Goal: Information Seeking & Learning: Find specific fact

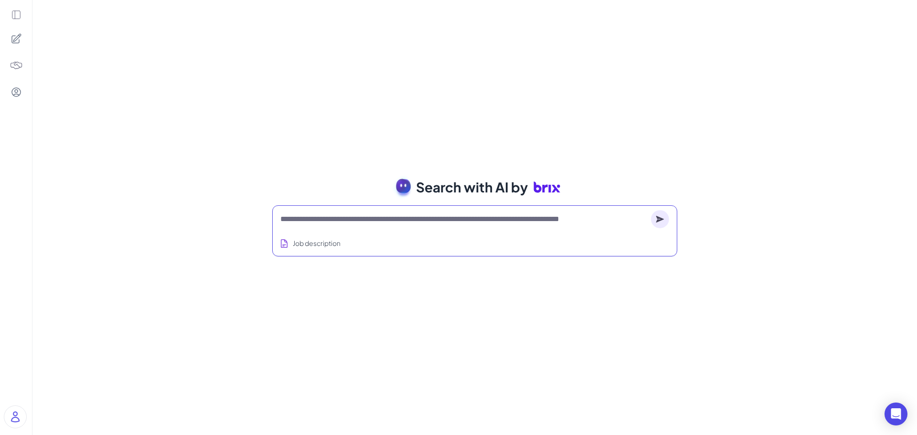
click at [339, 220] on textarea at bounding box center [463, 218] width 367 height 11
type textarea "*"
type textarea "**********"
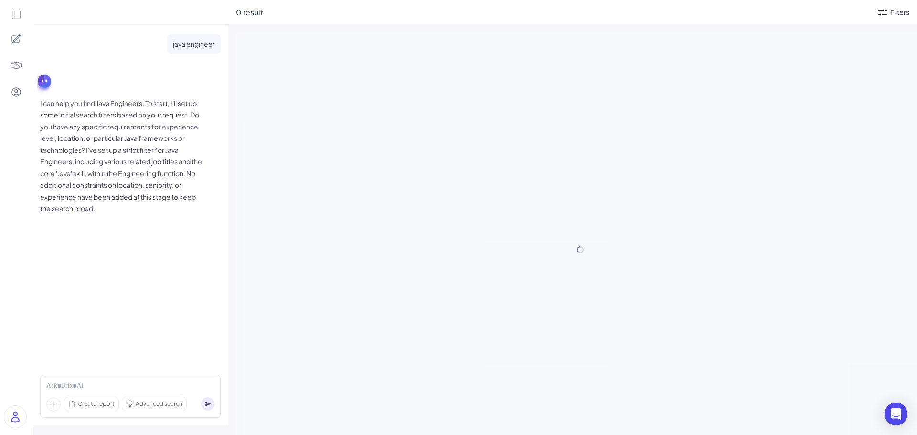
click at [890, 10] on div "Filters" at bounding box center [899, 12] width 19 height 10
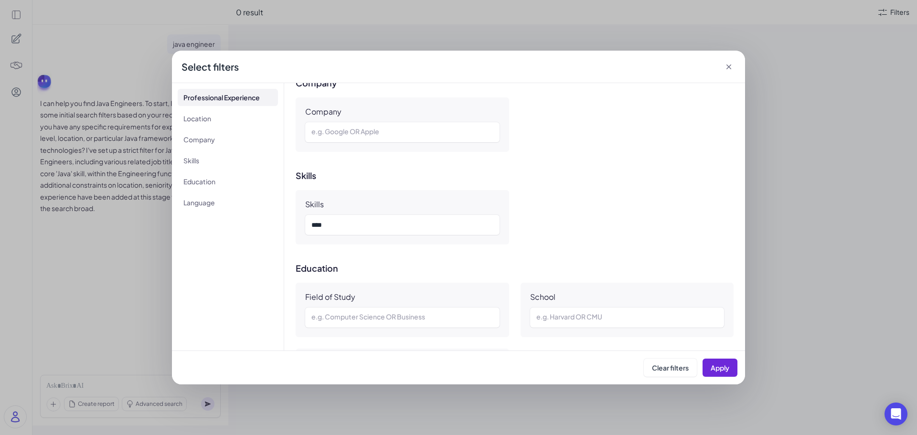
scroll to position [628, 0]
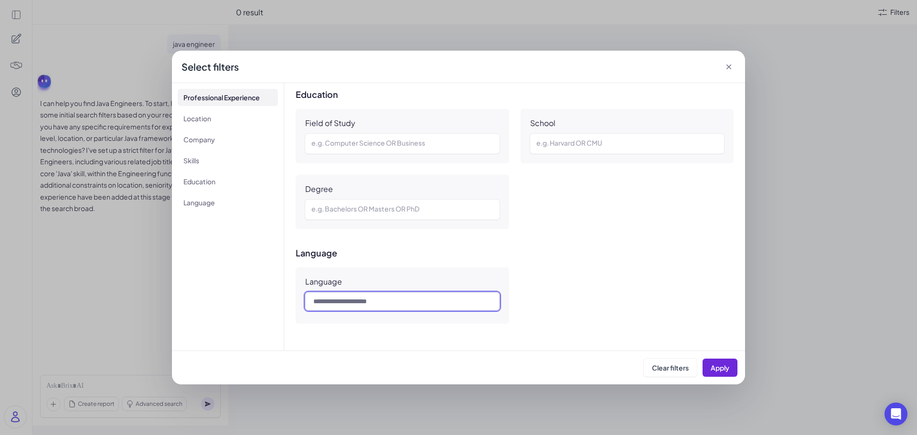
click at [368, 304] on input "text" at bounding box center [402, 301] width 194 height 18
click at [376, 210] on div at bounding box center [402, 209] width 182 height 11
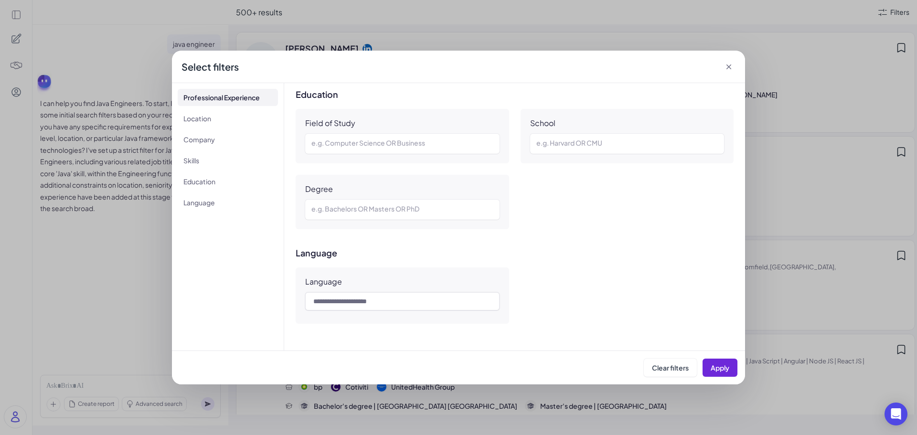
click at [366, 133] on div "Field of Study e.g. Computer Science OR Business" at bounding box center [402, 136] width 213 height 54
click at [368, 145] on div at bounding box center [402, 143] width 182 height 11
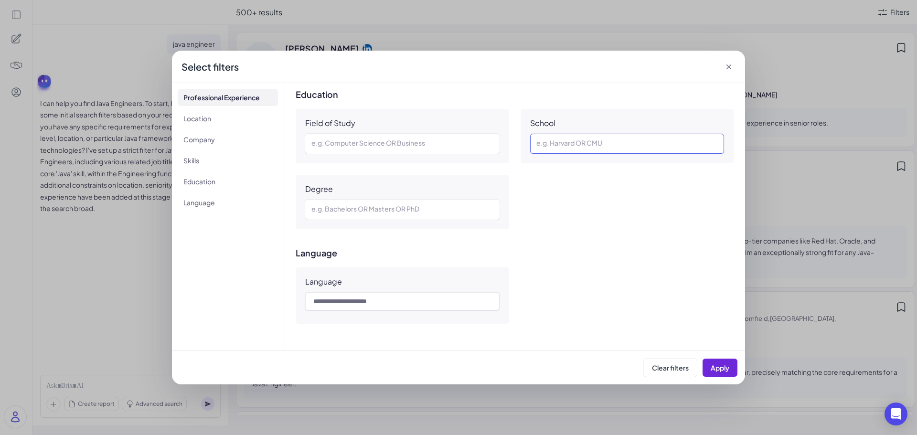
click at [581, 142] on div at bounding box center [627, 143] width 182 height 11
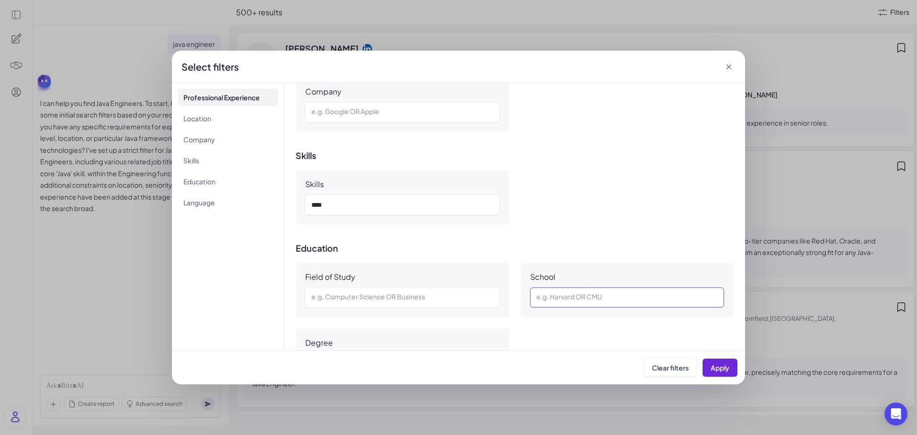
scroll to position [469, 0]
click at [419, 214] on div "****" at bounding box center [401, 209] width 180 height 11
click at [553, 213] on div "Skills ****" at bounding box center [515, 202] width 438 height 54
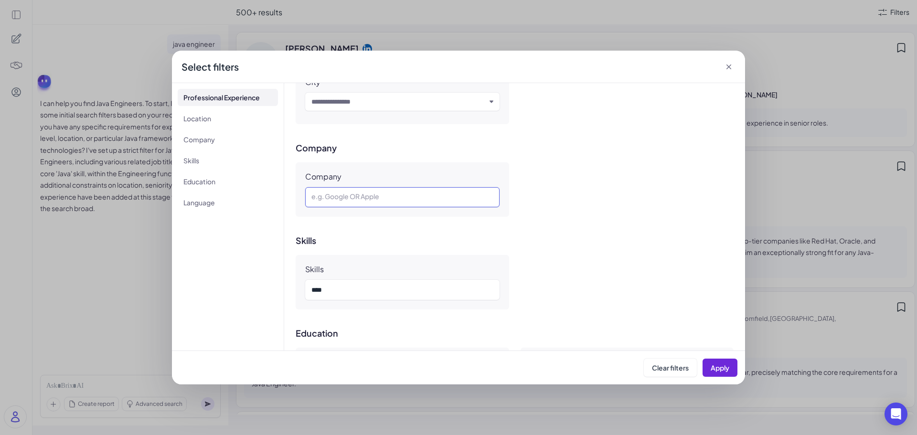
click at [421, 201] on div at bounding box center [402, 196] width 182 height 11
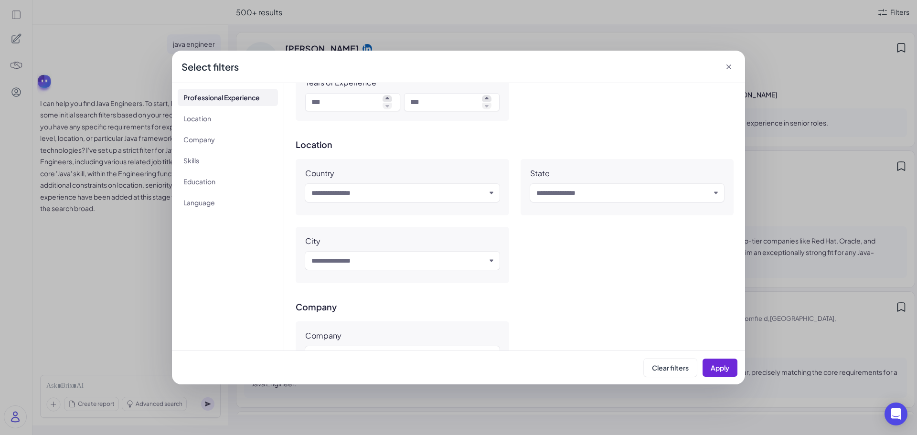
click at [555, 273] on div "Country Input and choose State Input and choose City Input and choose" at bounding box center [515, 221] width 438 height 124
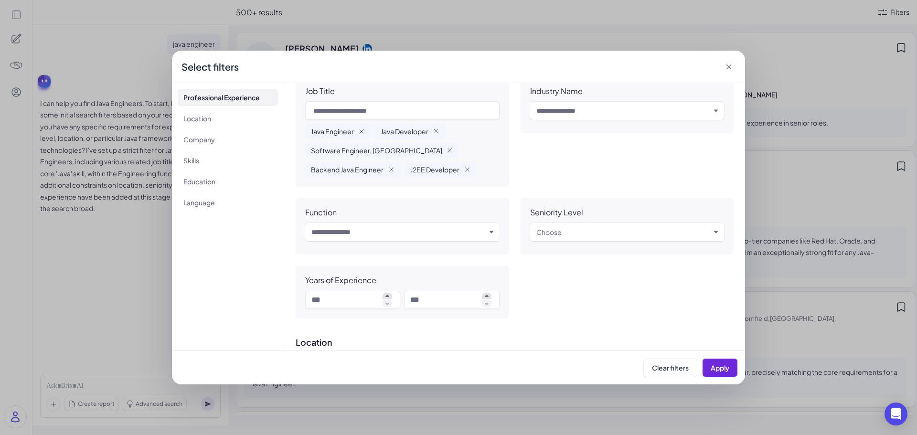
scroll to position [0, 0]
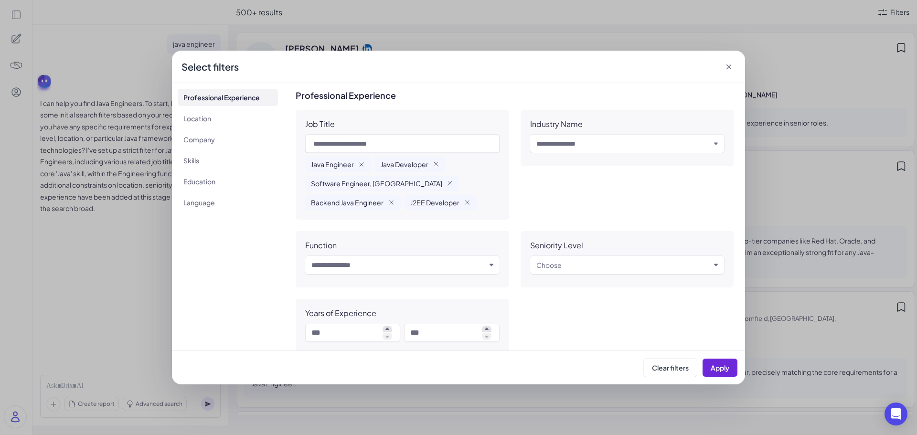
click at [641, 141] on input "text" at bounding box center [623, 143] width 174 height 11
click at [578, 323] on div "Job Title Java Engineer Java Developer Software Engineer, Java Backend Java Eng…" at bounding box center [515, 231] width 438 height 242
